Goal: Check status

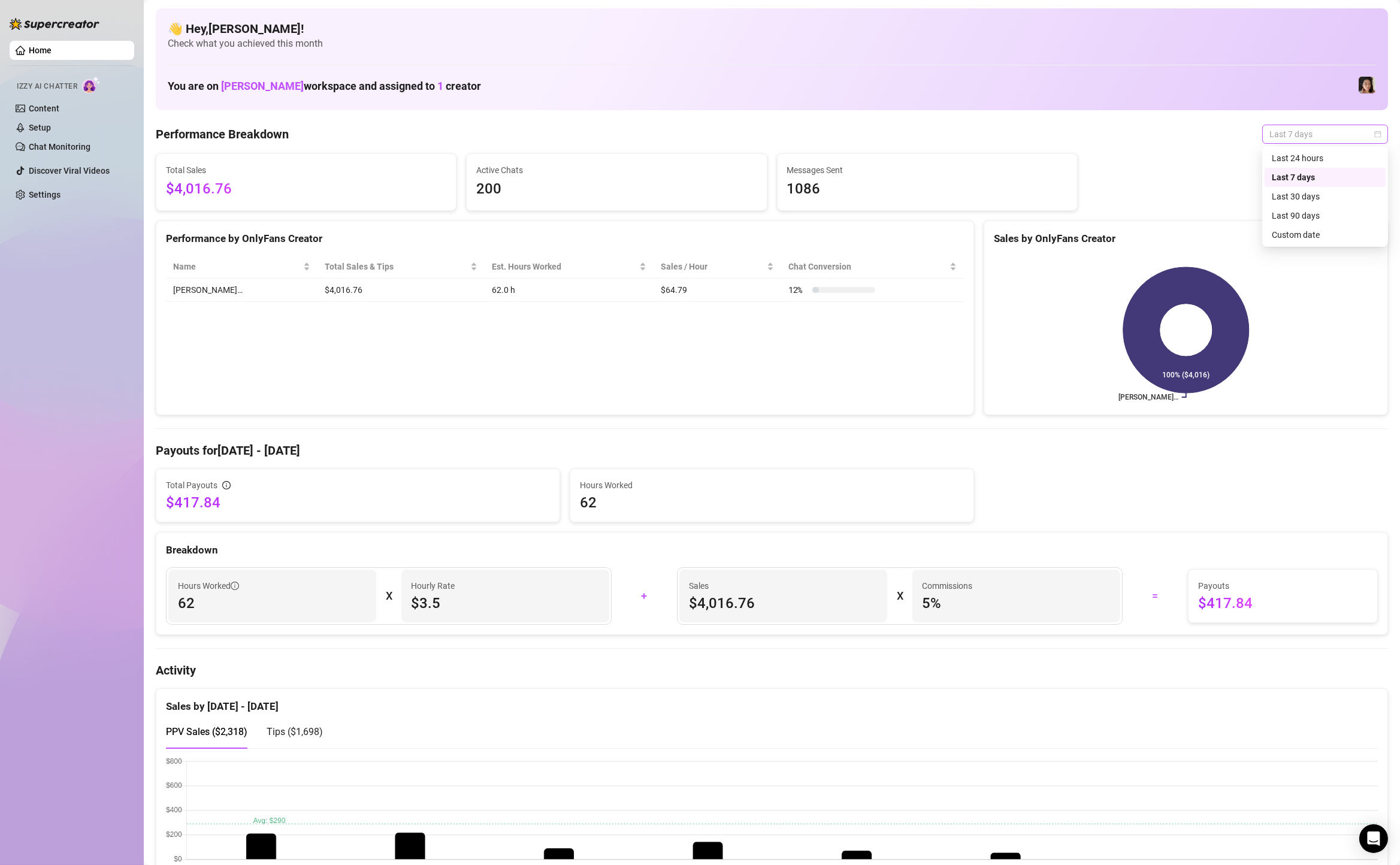
click at [1339, 126] on span "Last 7 days" at bounding box center [1324, 134] width 111 height 18
click at [1292, 237] on div "Custom date" at bounding box center [1325, 234] width 106 height 13
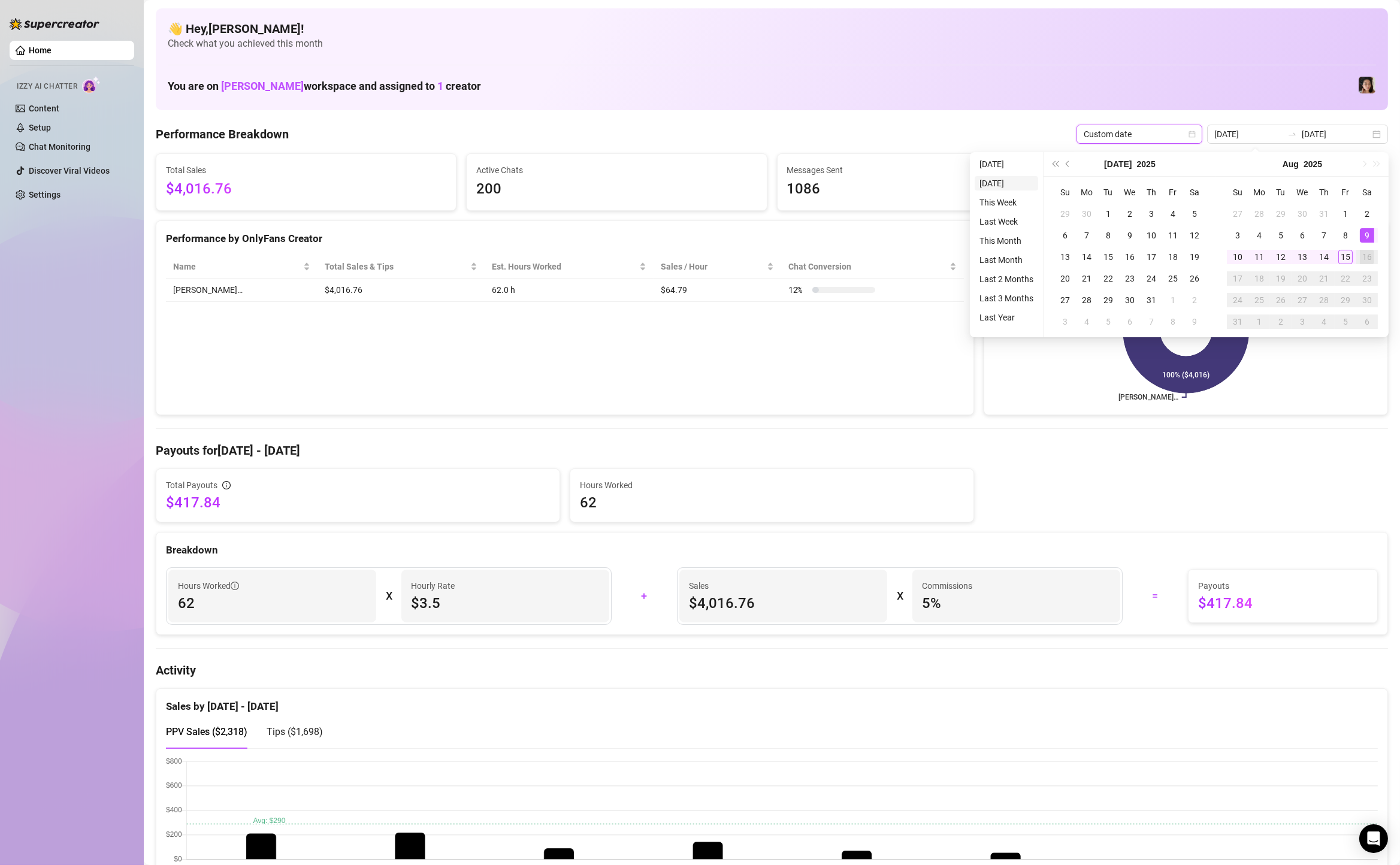
type input "[DATE]"
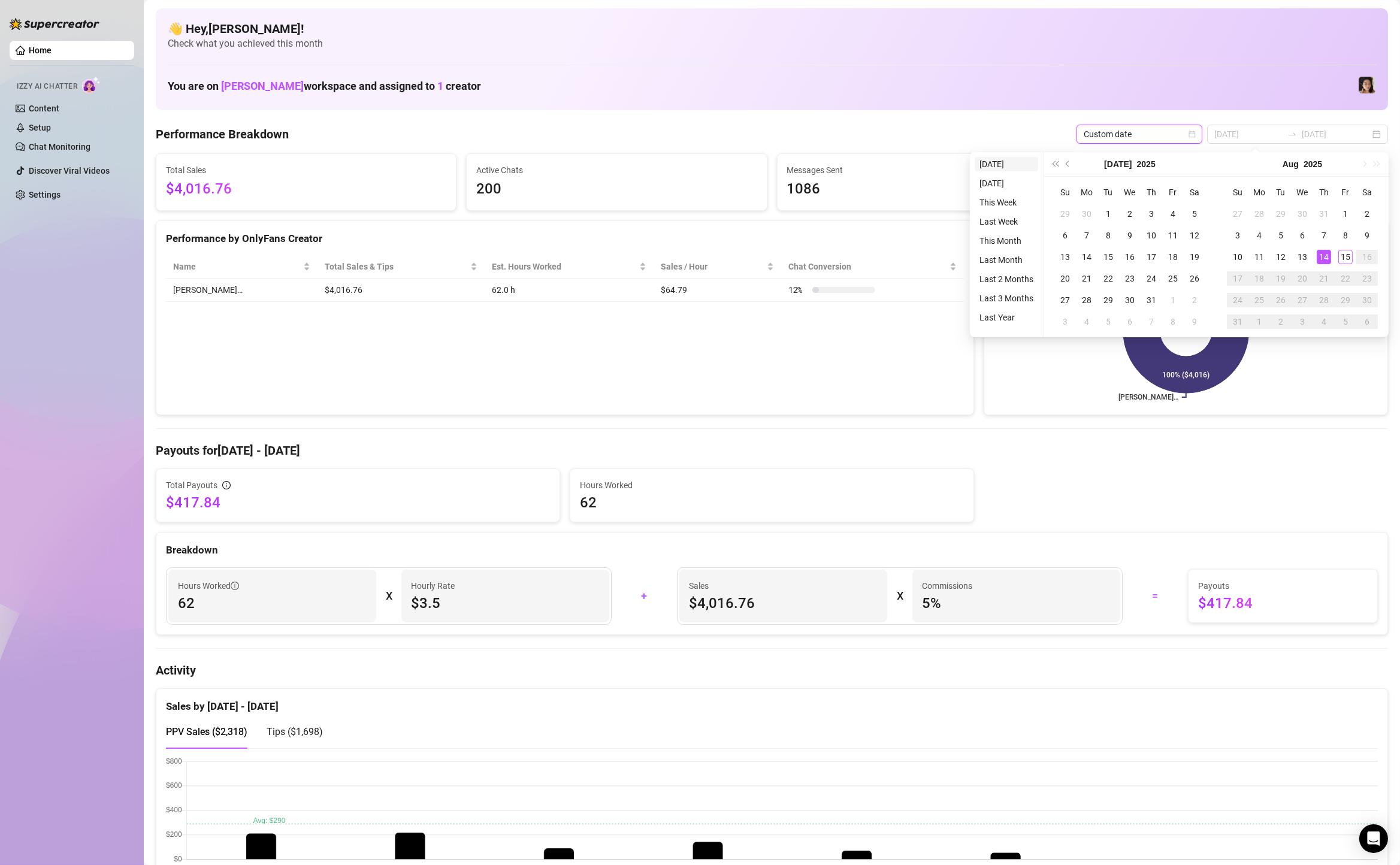
type input "[DATE]"
click at [995, 163] on li "[DATE]" at bounding box center [1006, 164] width 64 height 15
type input "[DATE]"
